Goal: Find specific page/section: Find specific page/section

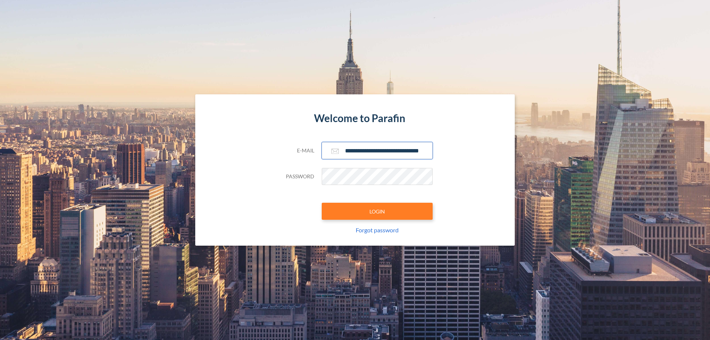
scroll to position [0, 12]
type input "**********"
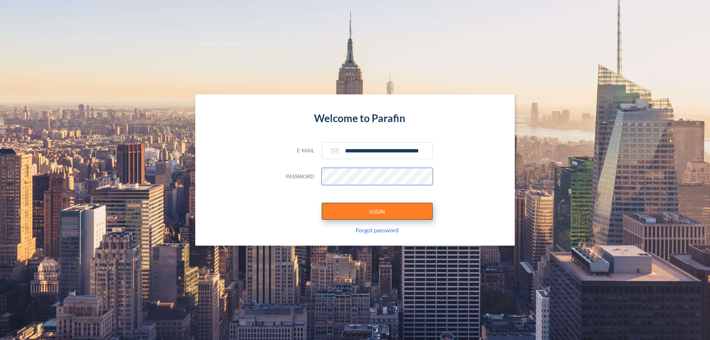
scroll to position [0, 0]
click at [377, 211] on button "LOGIN" at bounding box center [377, 211] width 111 height 17
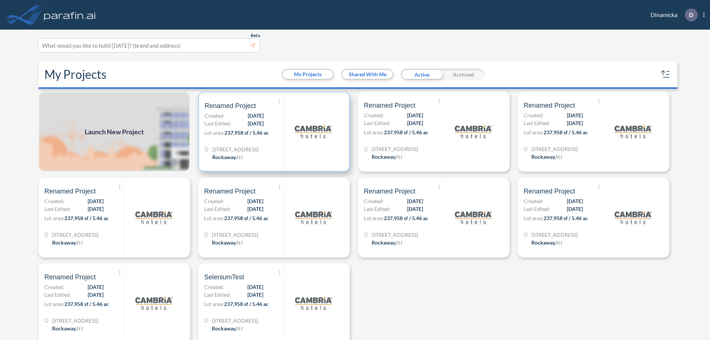
scroll to position [2, 0]
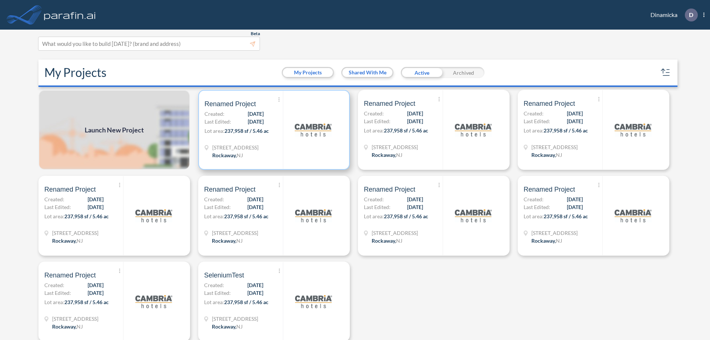
click at [273, 130] on p "Lot area: 237,958 sf / 5.46 ac" at bounding box center [244, 132] width 78 height 11
